Goal: Contribute content: Contribute content

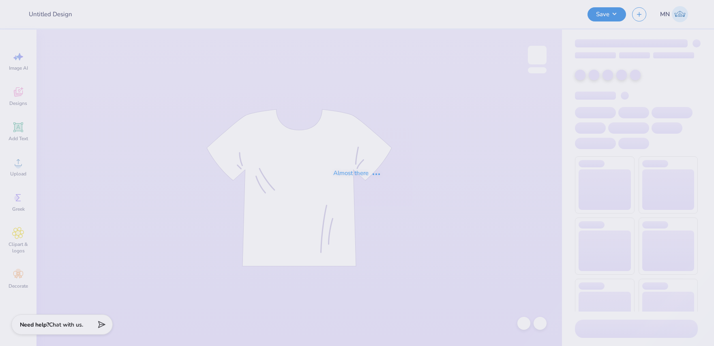
type input "KKG Formal 5"
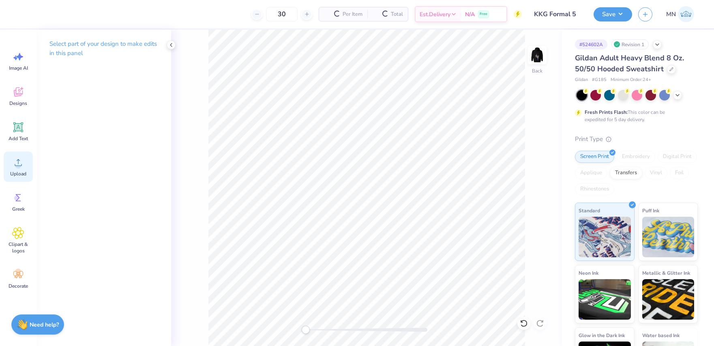
click at [26, 172] on span "Upload" at bounding box center [18, 174] width 16 height 6
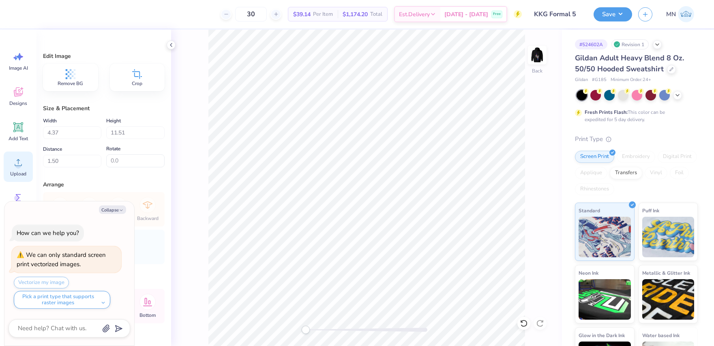
click at [17, 162] on icon at bounding box center [18, 162] width 12 height 12
type textarea "x"
type input "4.36"
type input "11.50"
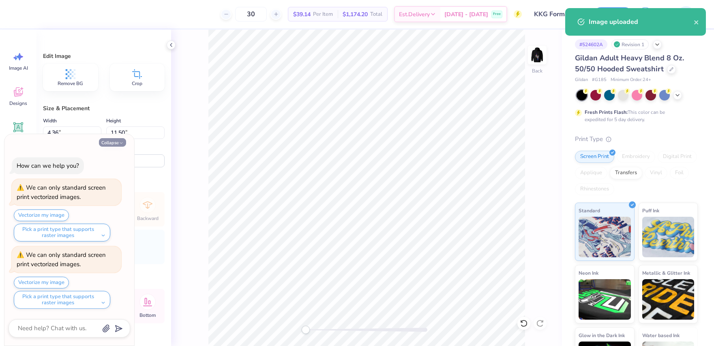
click at [109, 138] on button "Collapse" at bounding box center [112, 142] width 27 height 9
type textarea "x"
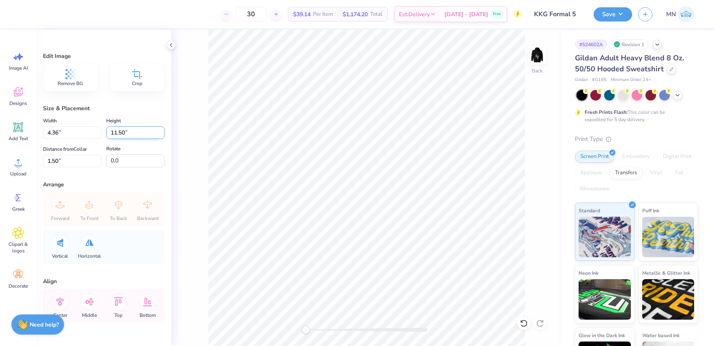
click at [123, 133] on input "11.50" at bounding box center [135, 132] width 58 height 13
type input "4"
type input "1.52"
type input "4.00"
click at [64, 160] on input "5.25" at bounding box center [72, 161] width 58 height 13
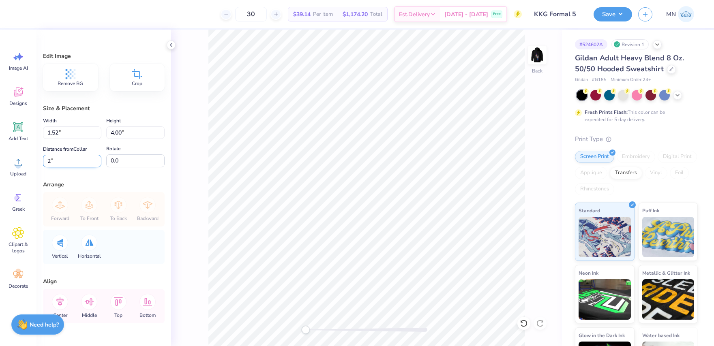
type input "2"
click at [535, 56] on img at bounding box center [537, 55] width 32 height 32
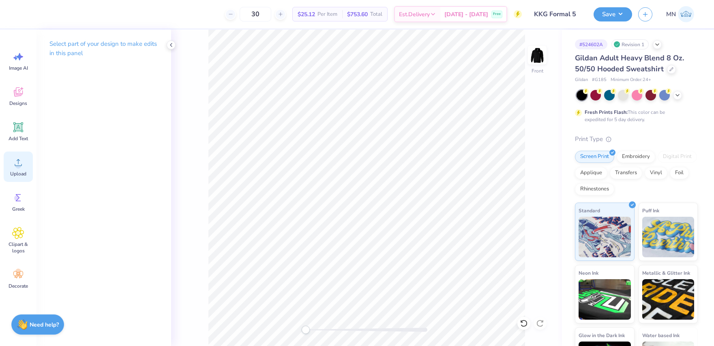
click at [13, 172] on span "Upload" at bounding box center [18, 174] width 16 height 6
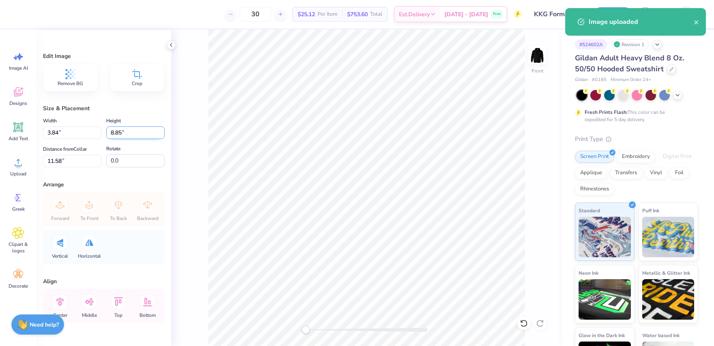
click at [124, 134] on input "8.85" at bounding box center [135, 132] width 58 height 13
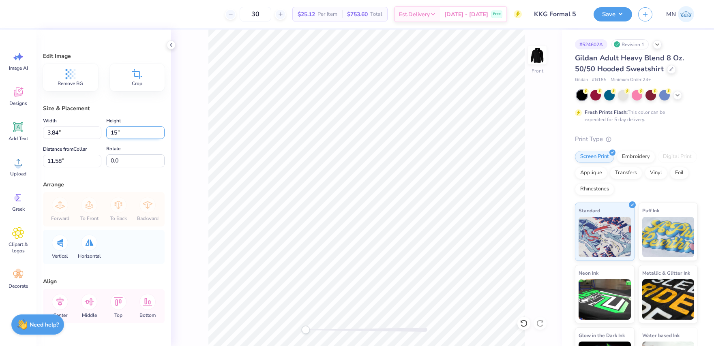
type input "15"
type input "6.51"
type input "15.00"
click at [68, 160] on input "8.50" at bounding box center [72, 161] width 58 height 13
type input "6"
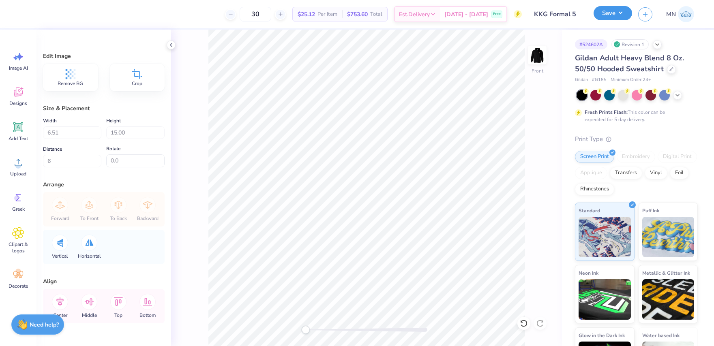
click at [615, 19] on button "Save" at bounding box center [612, 13] width 38 height 14
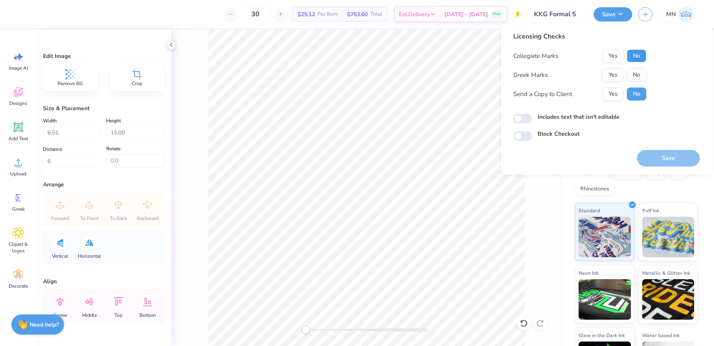
click at [641, 52] on button "No" at bounding box center [635, 55] width 19 height 13
drag, startPoint x: 618, startPoint y: 68, endPoint x: 620, endPoint y: 80, distance: 12.9
click at [618, 68] on div "Collegiate Marks Yes No Greek Marks Yes No Send a Copy to Client Yes No" at bounding box center [579, 74] width 133 height 51
drag, startPoint x: 605, startPoint y: 72, endPoint x: 605, endPoint y: 84, distance: 12.6
click at [605, 72] on button "Yes" at bounding box center [612, 74] width 21 height 13
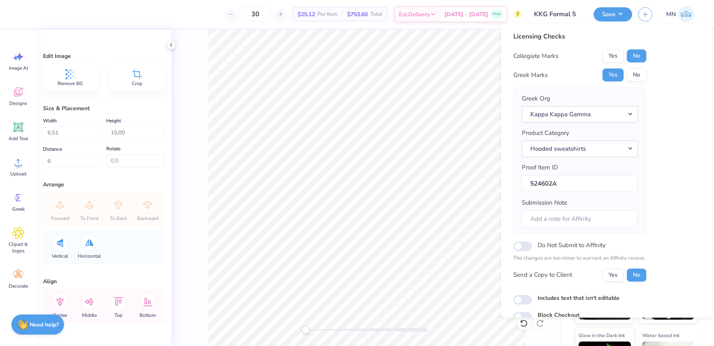
scroll to position [38, 0]
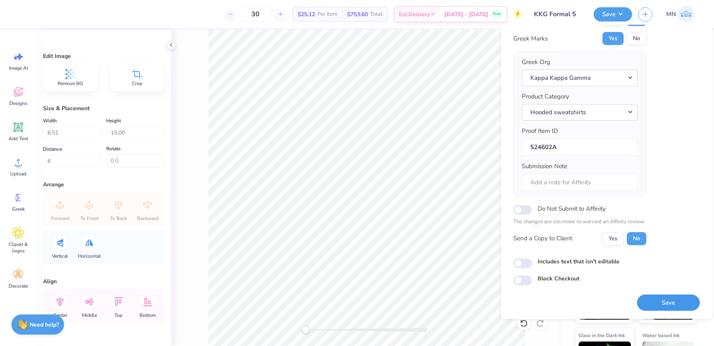
click at [660, 304] on button "Save" at bounding box center [668, 303] width 63 height 17
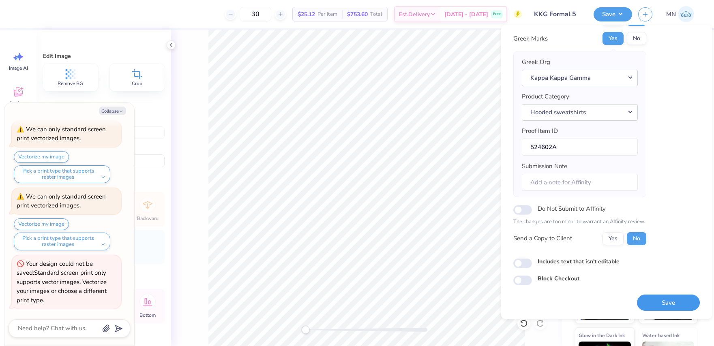
click at [670, 304] on button "Save" at bounding box center [668, 303] width 63 height 17
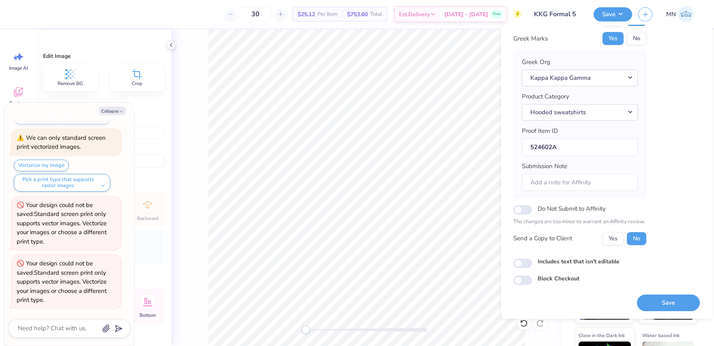
drag, startPoint x: 115, startPoint y: 110, endPoint x: 192, endPoint y: 117, distance: 78.1
click at [115, 110] on button "Collapse" at bounding box center [112, 111] width 27 height 9
type textarea "x"
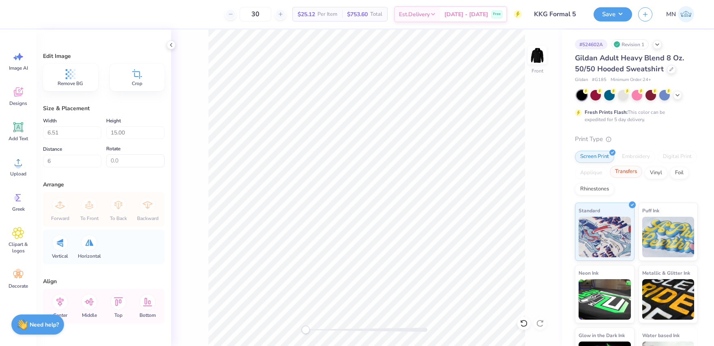
drag, startPoint x: 636, startPoint y: 171, endPoint x: 626, endPoint y: 175, distance: 9.9
click at [636, 171] on div "Transfers" at bounding box center [625, 172] width 32 height 12
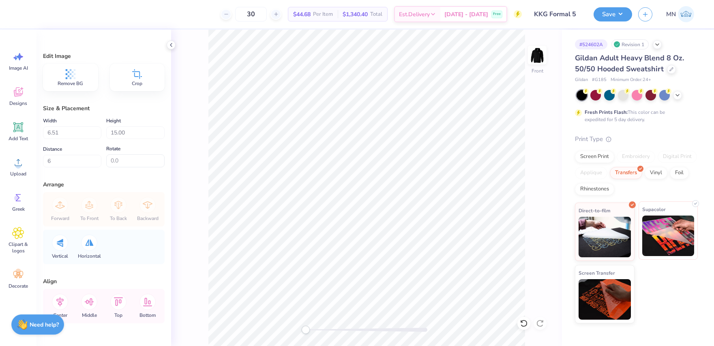
click at [650, 229] on img at bounding box center [668, 236] width 52 height 41
type input "6.00"
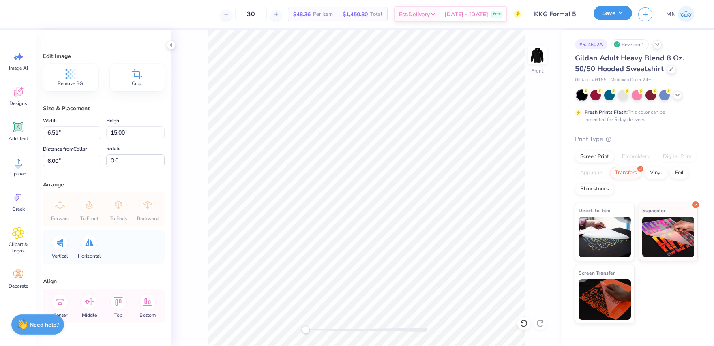
click at [602, 14] on button "Save" at bounding box center [612, 13] width 38 height 14
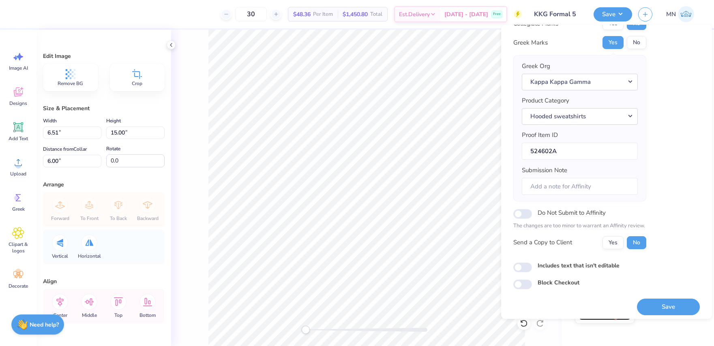
scroll to position [38, 0]
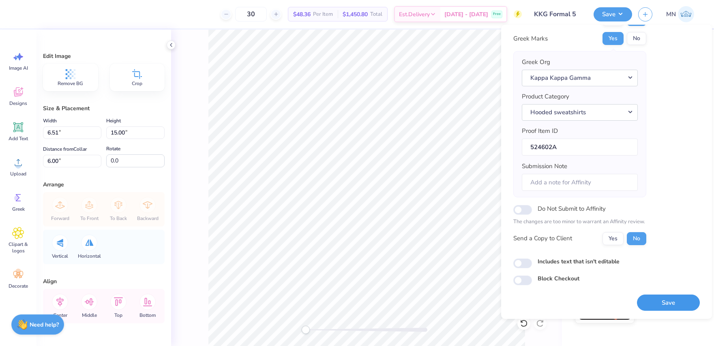
click at [666, 300] on button "Save" at bounding box center [668, 303] width 63 height 17
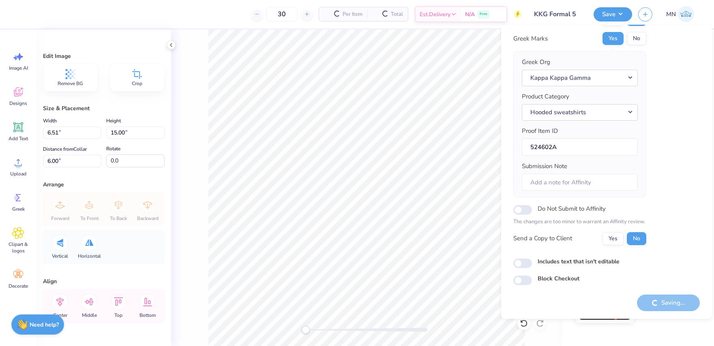
scroll to position [0, 0]
